Goal: Book appointment/travel/reservation

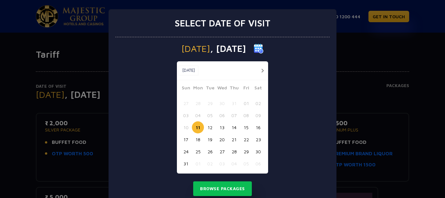
click at [259, 70] on button "button" at bounding box center [262, 70] width 8 height 8
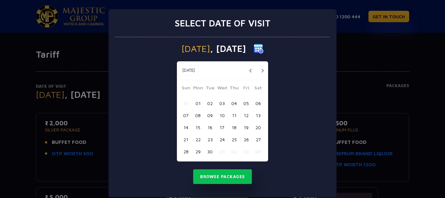
click at [195, 116] on button "08" at bounding box center [198, 115] width 12 height 12
click at [219, 176] on button "Browse Packages" at bounding box center [222, 176] width 59 height 15
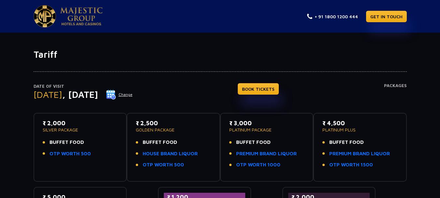
scroll to position [33, 0]
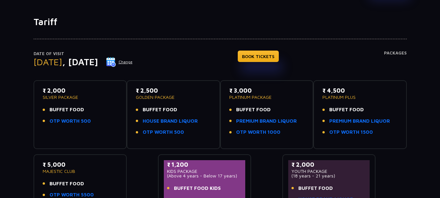
click at [242, 89] on p "₹ 3,000" at bounding box center [266, 90] width 75 height 9
click at [265, 133] on link "OTP WORTH 1000" at bounding box center [258, 131] width 44 height 7
click at [255, 122] on link "PREMIUM BRAND LIQUOR" at bounding box center [266, 120] width 61 height 7
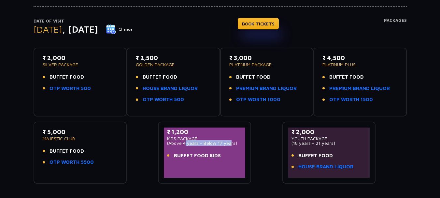
drag, startPoint x: 182, startPoint y: 144, endPoint x: 228, endPoint y: 145, distance: 46.2
click at [228, 145] on p "(Above 4 years - Below 17 years)" at bounding box center [204, 143] width 75 height 5
click at [36, 183] on div "₹ 5,000 MAJESTIC CLUB BUFFET FOOD OTP WORTH 5500" at bounding box center [80, 152] width 93 height 62
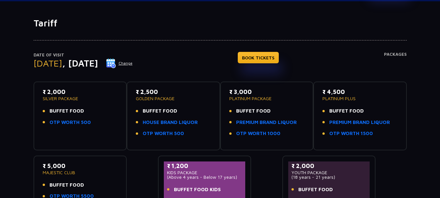
scroll to position [0, 0]
